Goal: Use online tool/utility: Utilize a website feature to perform a specific function

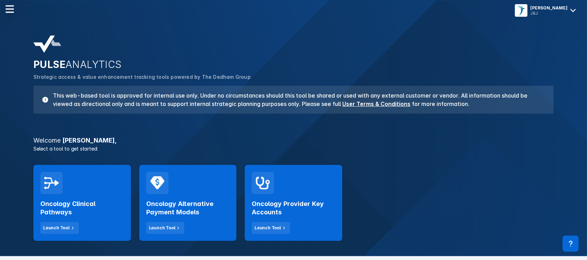
click at [57, 225] on div "Launch Tool" at bounding box center [56, 228] width 26 height 6
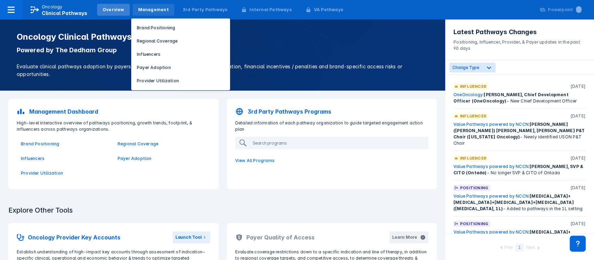
click at [144, 13] on div "Management" at bounding box center [153, 10] width 31 height 6
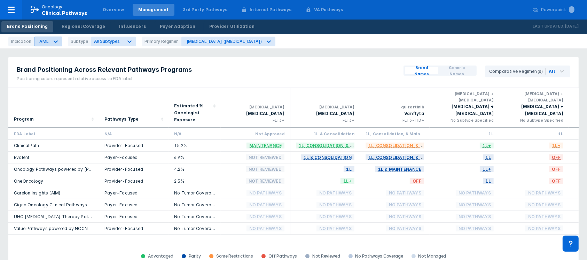
click at [54, 45] on div at bounding box center [55, 41] width 13 height 13
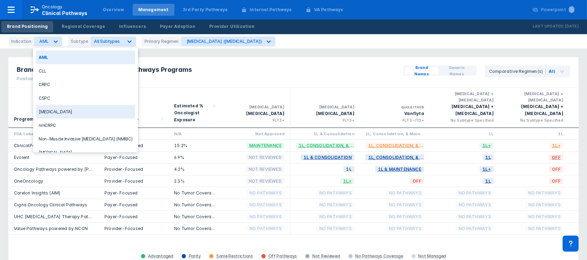
scroll to position [21, 0]
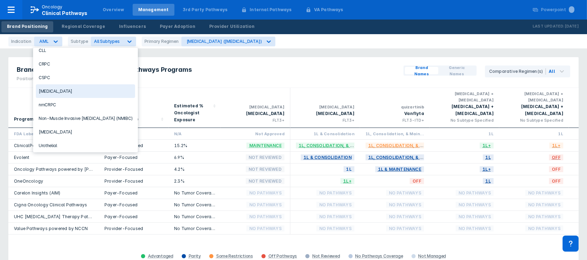
click at [67, 85] on div "[MEDICAL_DATA]" at bounding box center [85, 91] width 99 height 14
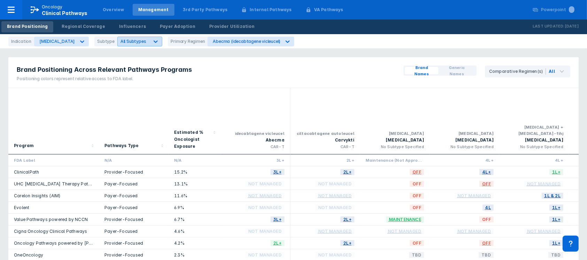
click at [150, 47] on div at bounding box center [155, 41] width 13 height 13
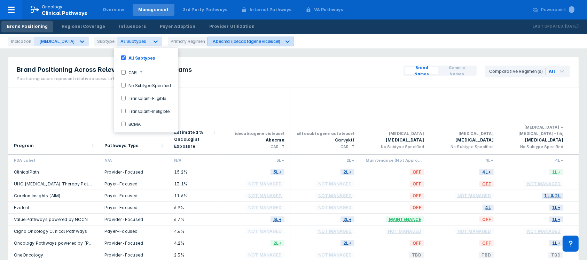
click at [286, 43] on div at bounding box center [287, 41] width 13 height 13
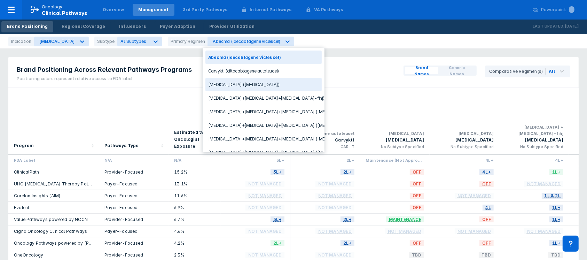
click at [247, 88] on div "[MEDICAL_DATA] ([MEDICAL_DATA])" at bounding box center [263, 85] width 116 height 14
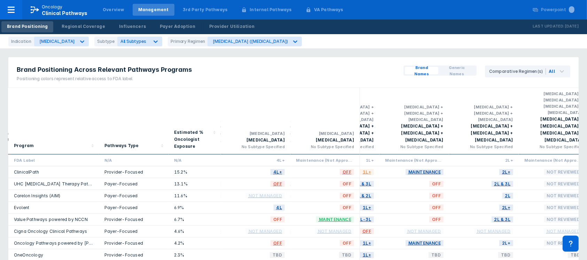
scroll to position [0, 419]
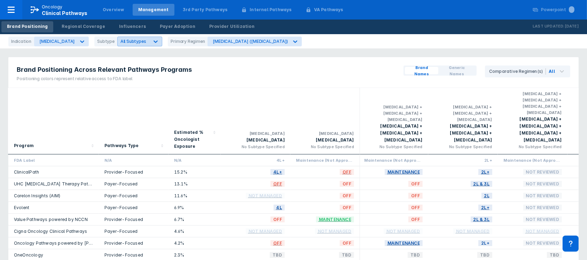
click at [126, 43] on span "All Subtypes" at bounding box center [133, 41] width 26 height 5
click at [233, 44] on div "[MEDICAL_DATA] ([MEDICAL_DATA])" at bounding box center [248, 41] width 81 height 9
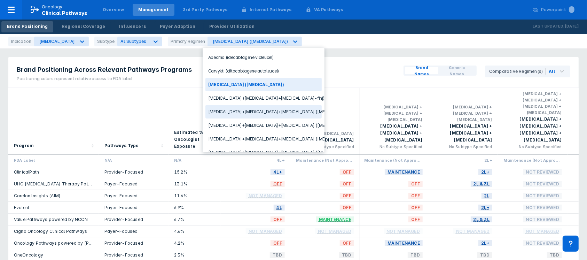
scroll to position [161, 0]
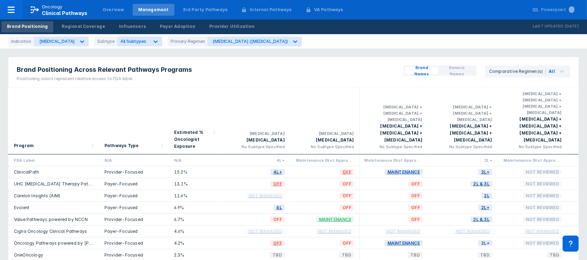
click at [379, 72] on div "Brand Positioning Across Relevant Pathways Programs Positioning colors represen…" at bounding box center [293, 72] width 570 height 31
